Goal: Transaction & Acquisition: Obtain resource

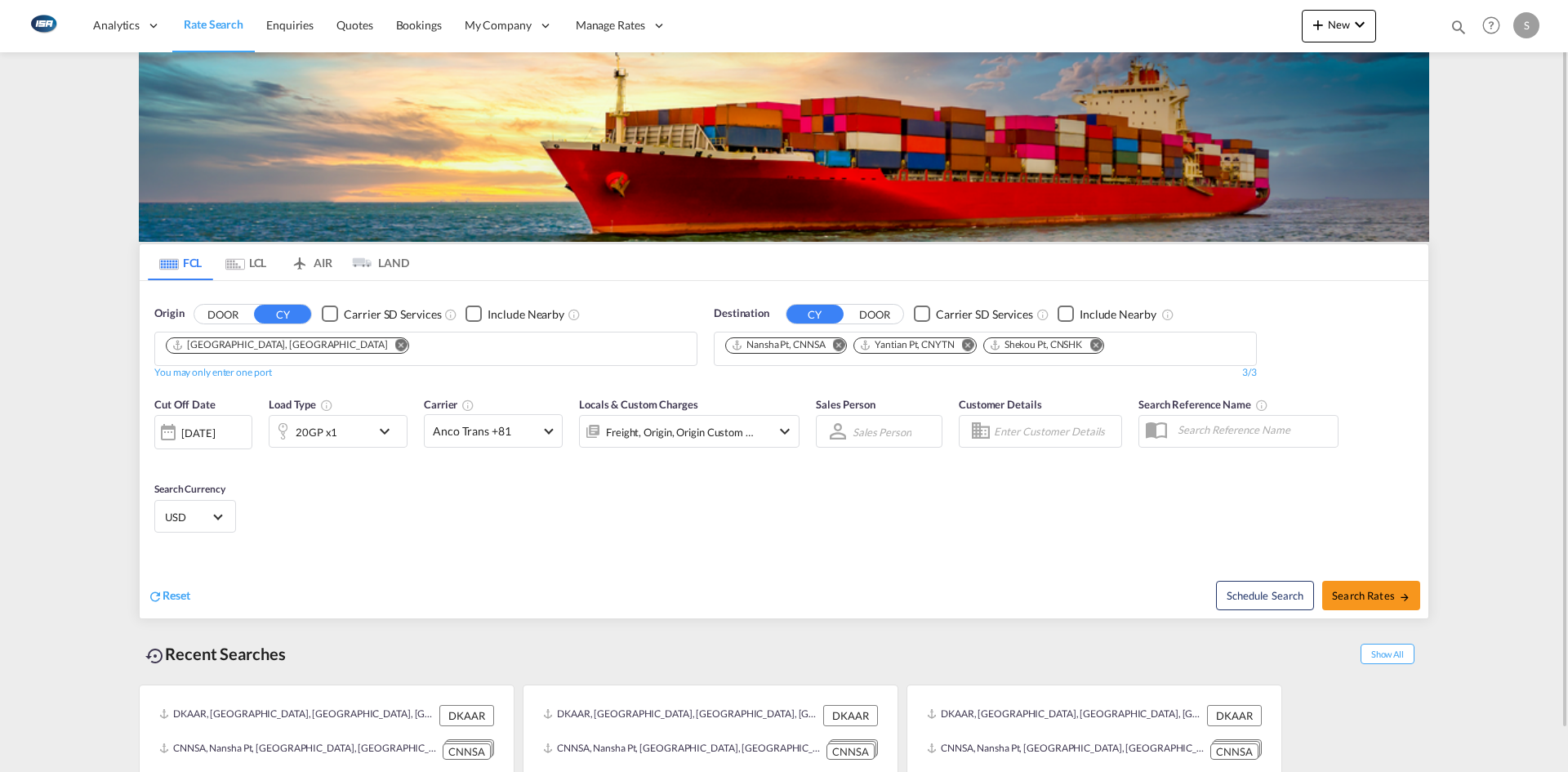
click at [1102, 342] on md-icon "Remove" at bounding box center [1095, 344] width 12 height 12
drag, startPoint x: 970, startPoint y: 347, endPoint x: 904, endPoint y: 351, distance: 66.1
click at [968, 346] on md-icon "Remove" at bounding box center [968, 344] width 12 height 12
click at [838, 344] on md-icon "Remove" at bounding box center [839, 344] width 12 height 12
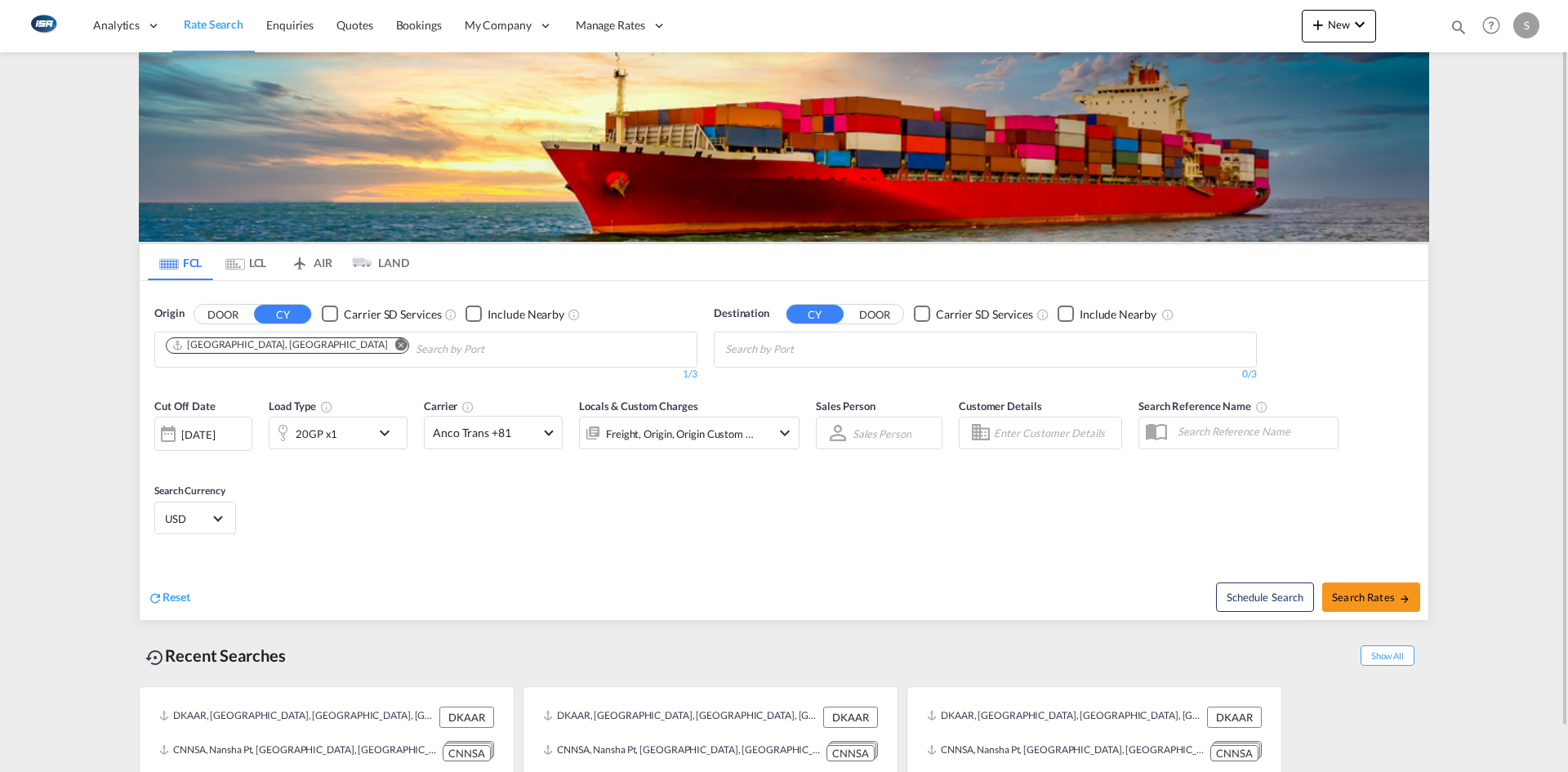
click at [838, 344] on body "Analytics Reports Dashboard Rate Search Enquiries Quotes Bookings" at bounding box center [784, 386] width 1568 height 772
type input "jeddah"
click at [814, 370] on div "Jeddah [GEOGRAPHIC_DATA] SAJED" at bounding box center [852, 387] width 310 height 49
click at [1359, 588] on button "Search Rates" at bounding box center [1371, 597] width 98 height 30
type input "DKAAR to SAJED / [DATE]"
